Goal: Share content: Distribute website content to other platforms or users

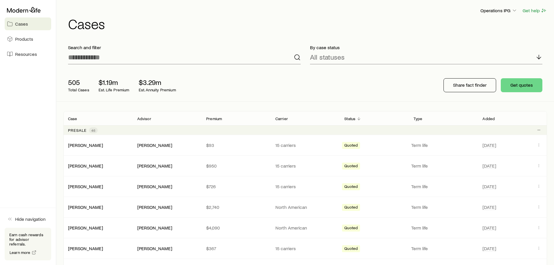
click at [299, 4] on div "Operations IPG Get help Cases" at bounding box center [304, 18] width 483 height 37
click at [300, 4] on div "Operations IPG Get help Cases" at bounding box center [304, 18] width 483 height 37
click at [143, 120] on p "Advisor" at bounding box center [144, 118] width 14 height 5
click at [348, 11] on div "Operations IPG Get help" at bounding box center [307, 10] width 479 height 7
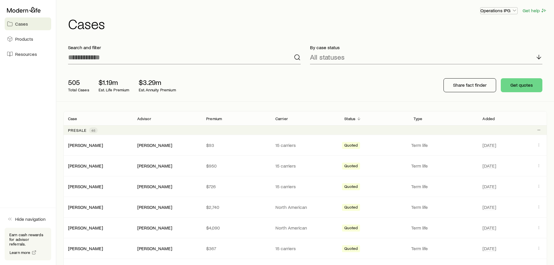
click at [491, 10] on p "Operations IPG" at bounding box center [498, 11] width 37 height 6
click at [411, 20] on h1 "Cases" at bounding box center [307, 24] width 479 height 14
drag, startPoint x: 388, startPoint y: 25, endPoint x: 393, endPoint y: 31, distance: 7.9
click at [388, 24] on h1 "Cases" at bounding box center [307, 24] width 479 height 14
click at [464, 85] on p "Share fact finder" at bounding box center [469, 85] width 33 height 6
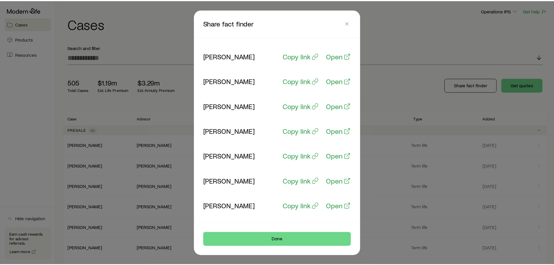
scroll to position [75, 0]
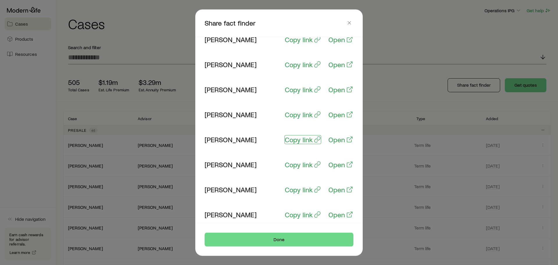
click at [302, 140] on p "Copy link" at bounding box center [299, 139] width 28 height 8
click at [335, 140] on p "Open" at bounding box center [336, 139] width 17 height 8
click at [348, 21] on icon "button" at bounding box center [349, 23] width 6 height 6
